Goal: Find specific page/section: Find specific page/section

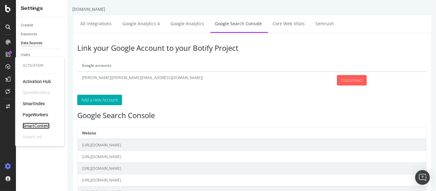
click at [39, 126] on div "SmartContent" at bounding box center [36, 125] width 27 height 6
